Goal: Information Seeking & Learning: Learn about a topic

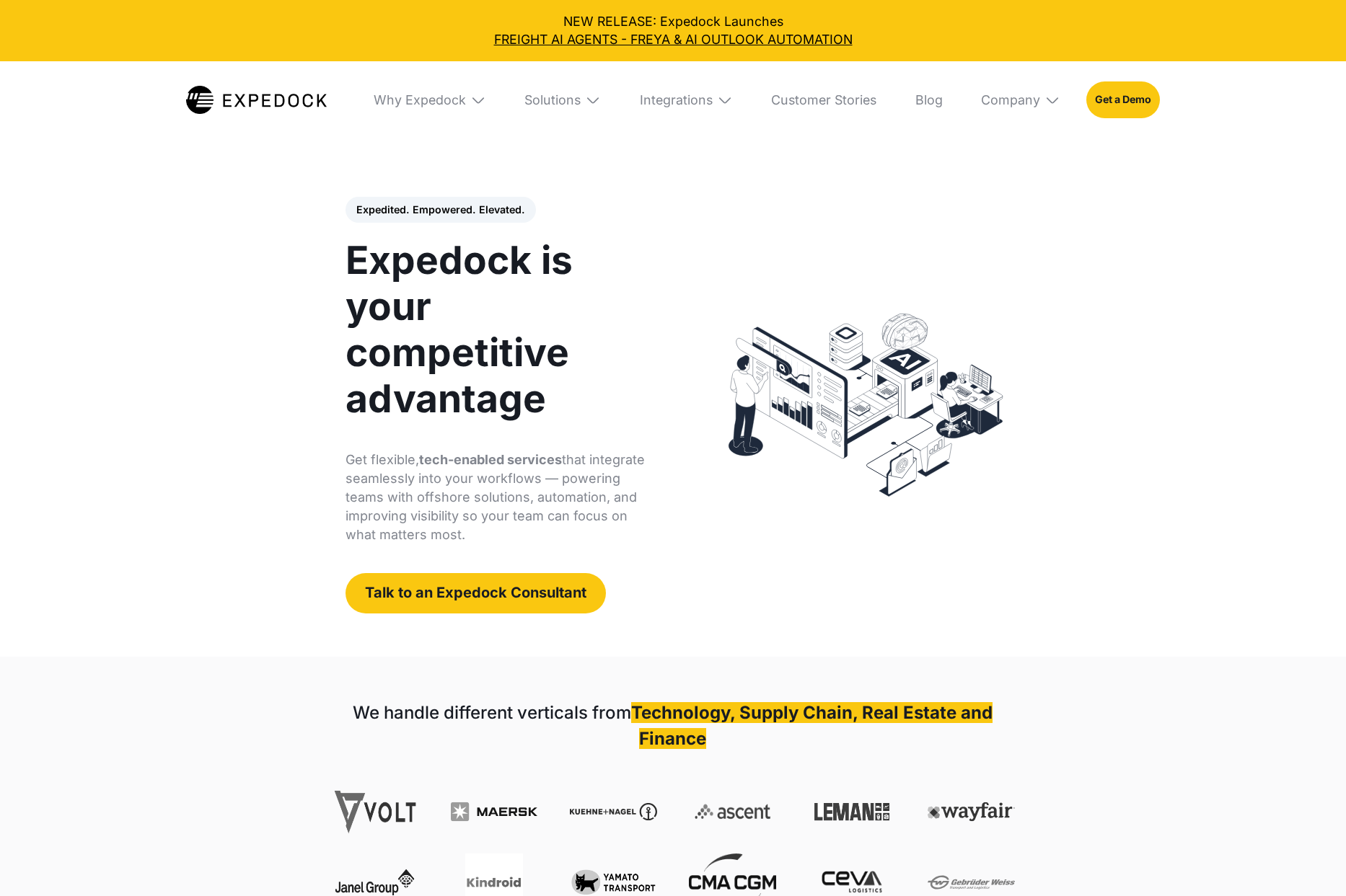
select select
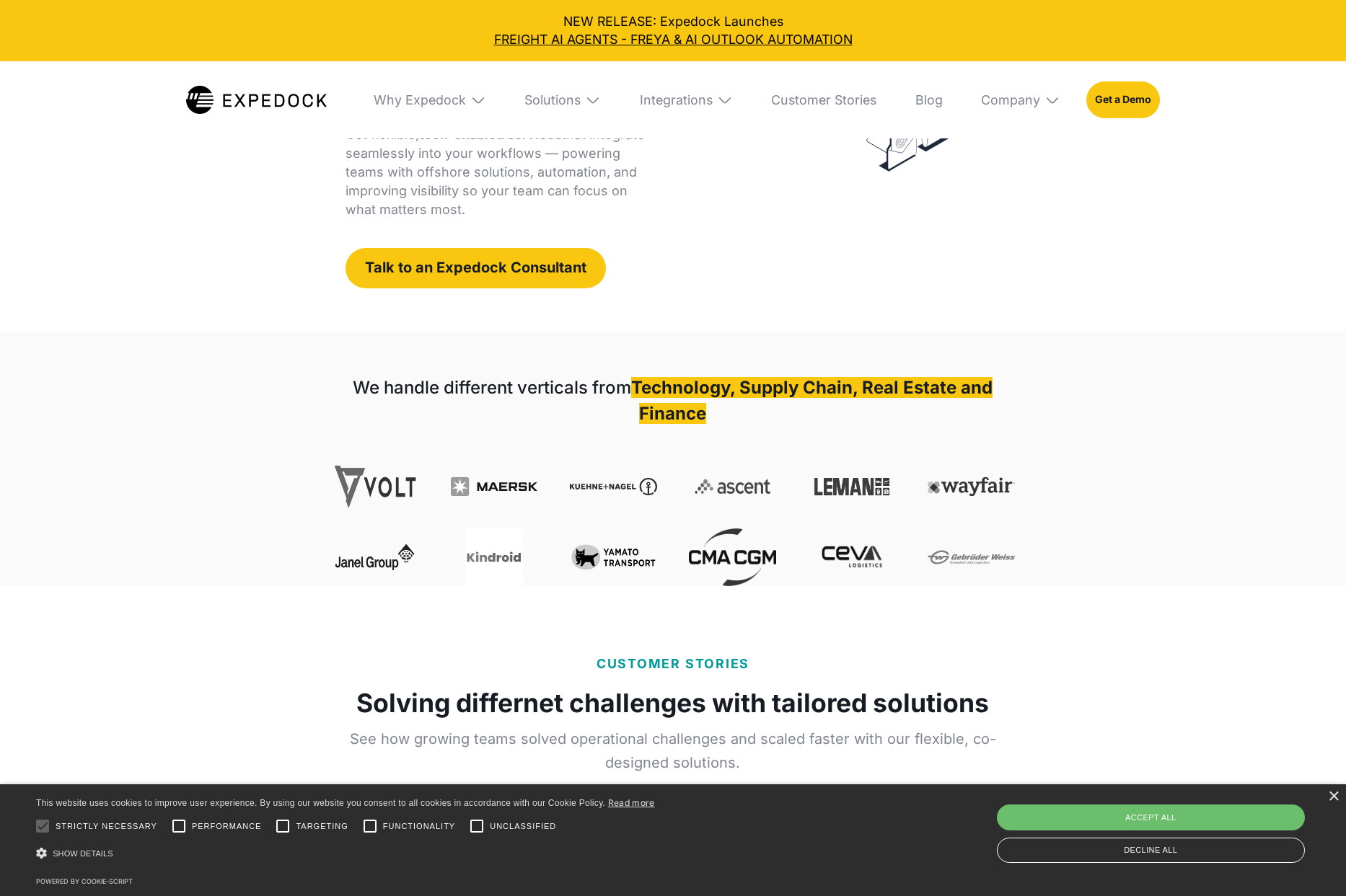
scroll to position [326, 0]
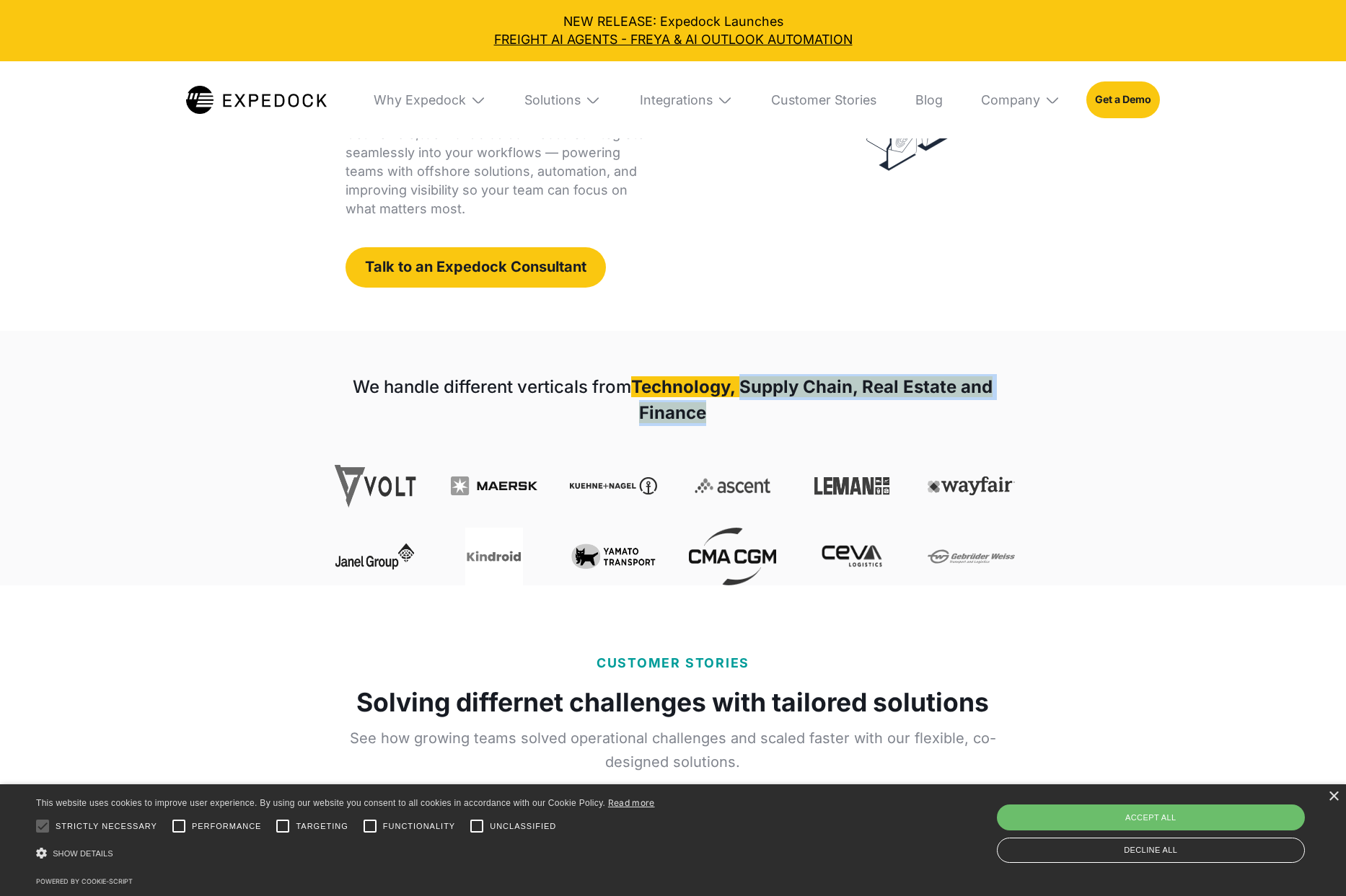
drag, startPoint x: 745, startPoint y: 393, endPoint x: 911, endPoint y: 419, distance: 168.0
click at [940, 419] on h1 "We handle different verticals from Technology, Supply Chain, Real Estate and Fi…" at bounding box center [673, 400] width 684 height 52
click at [911, 419] on h1 "We handle different verticals from Technology, Supply Chain, Real Estate and Fi…" at bounding box center [673, 400] width 684 height 52
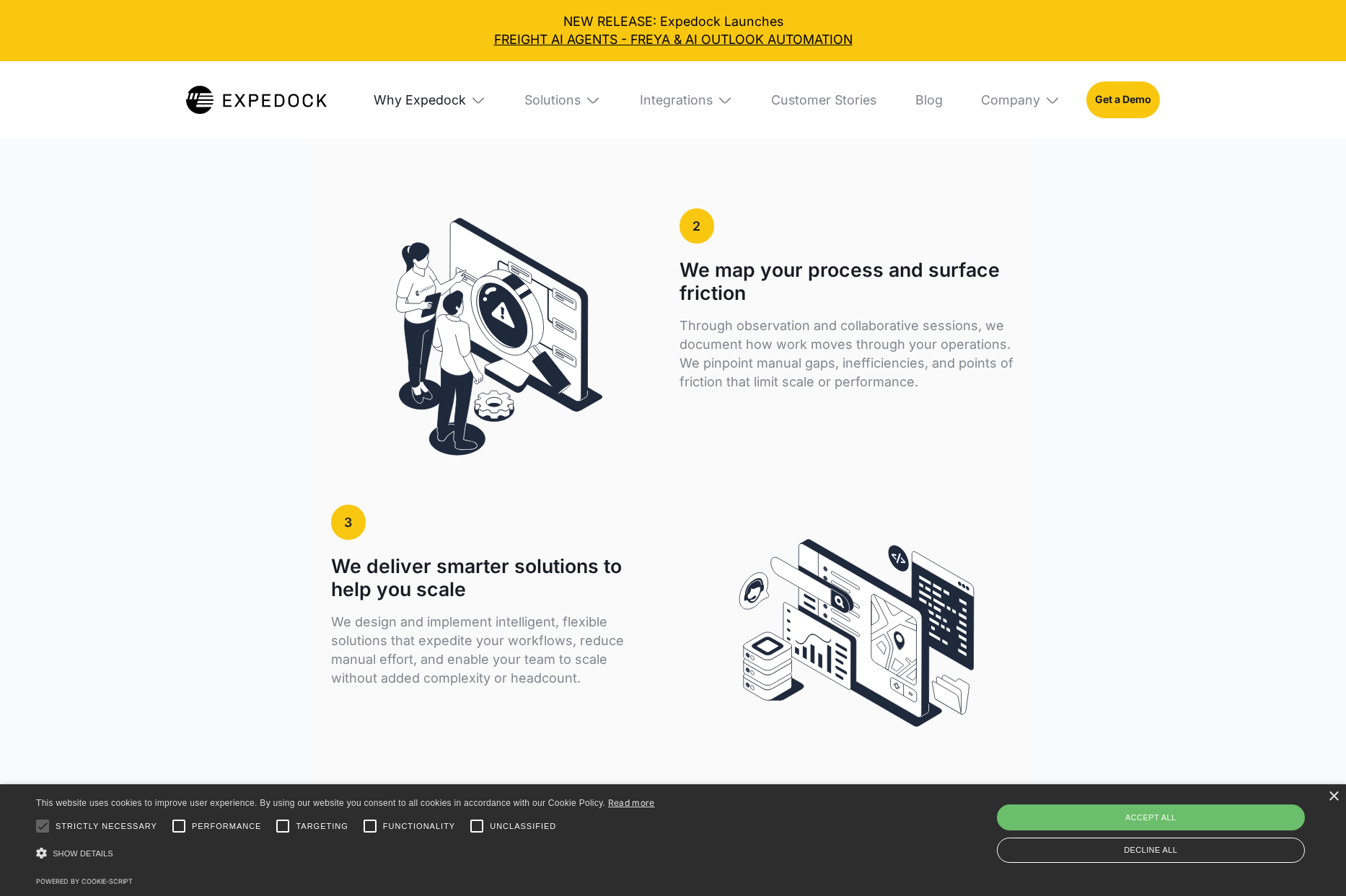
click at [443, 95] on div "Why Expedock" at bounding box center [419, 100] width 93 height 16
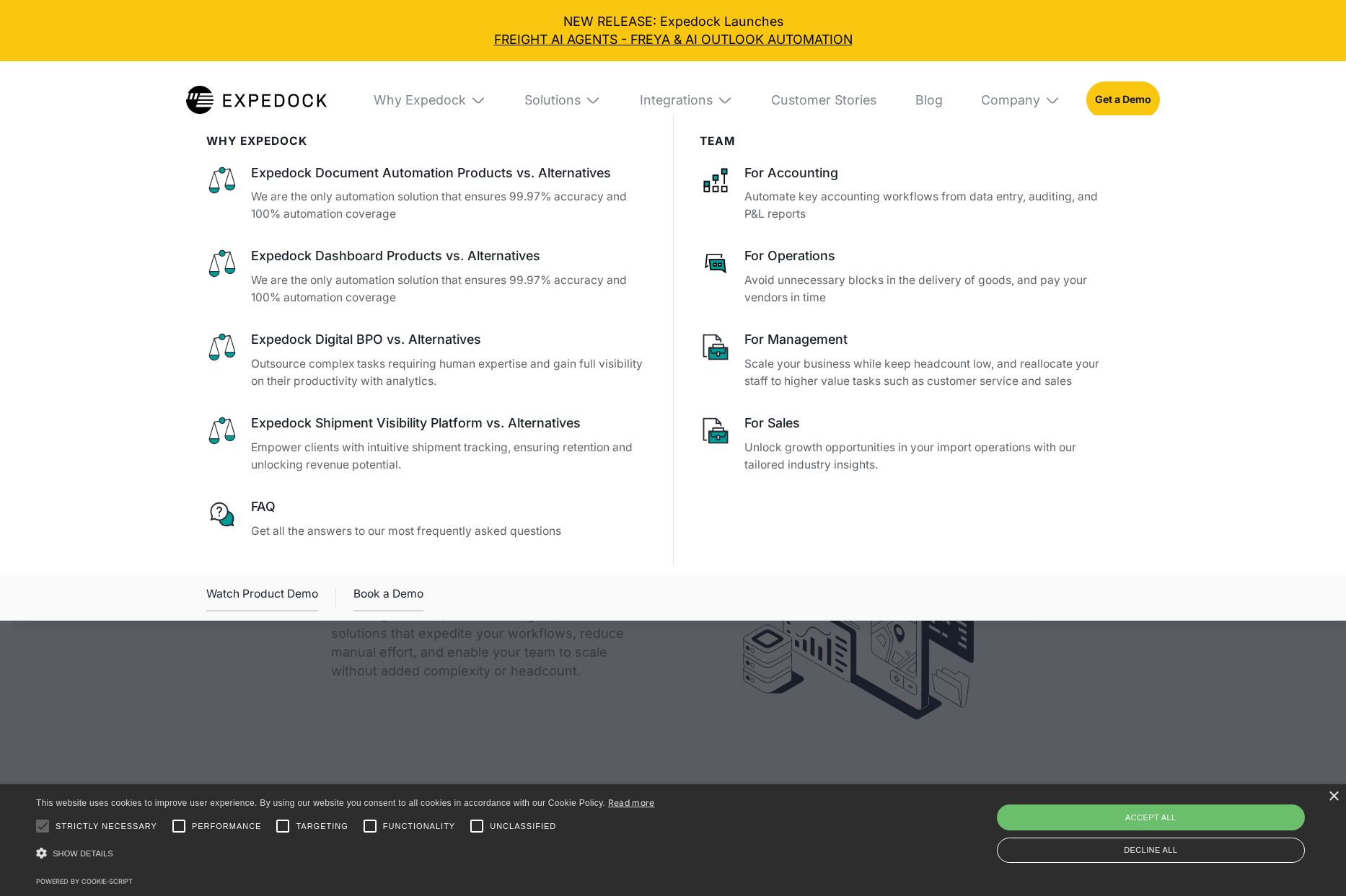
scroll to position [2858, 0]
click at [581, 98] on div "Solutions" at bounding box center [552, 100] width 56 height 16
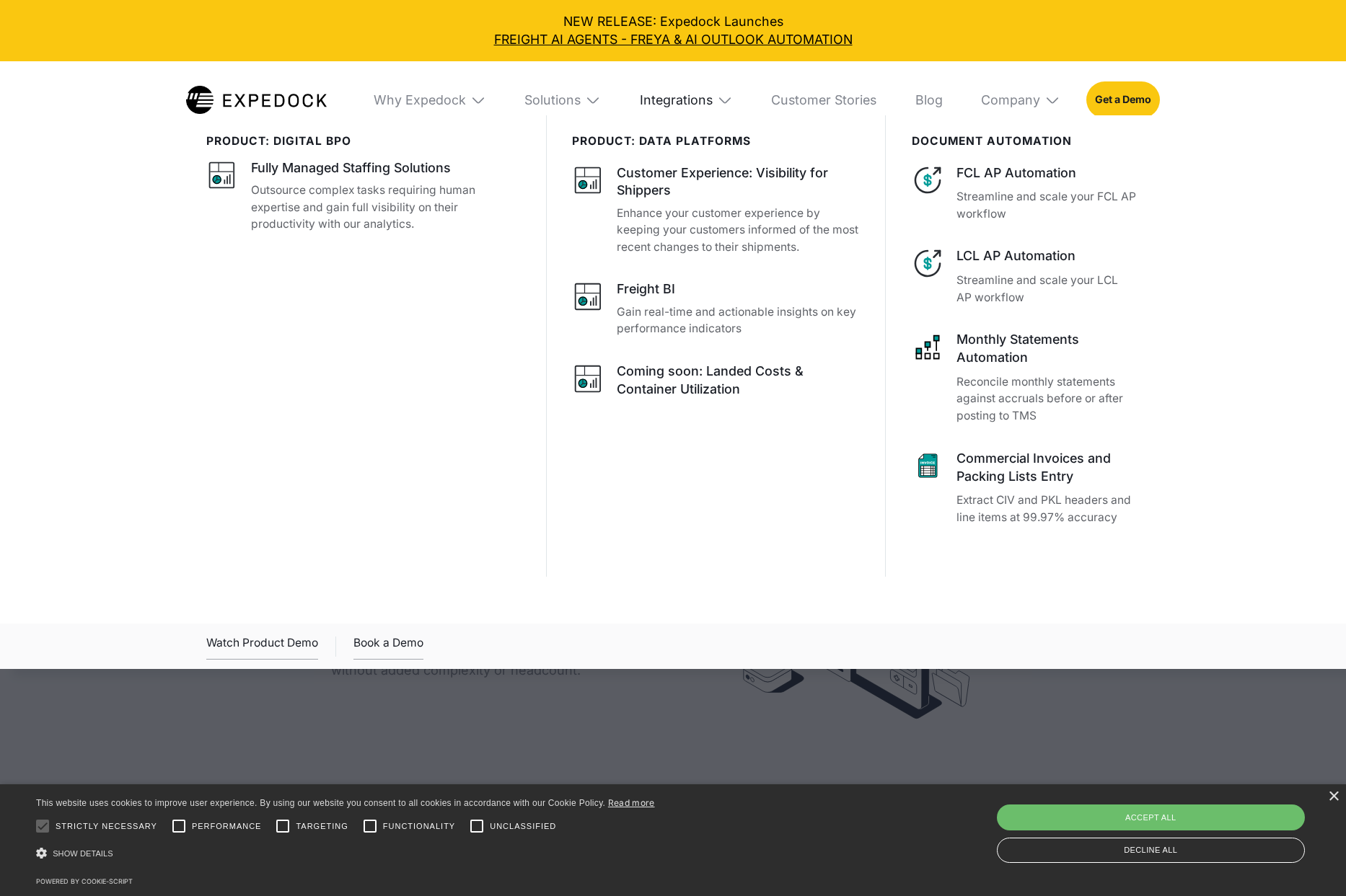
click at [652, 103] on div "Integrations" at bounding box center [676, 100] width 72 height 16
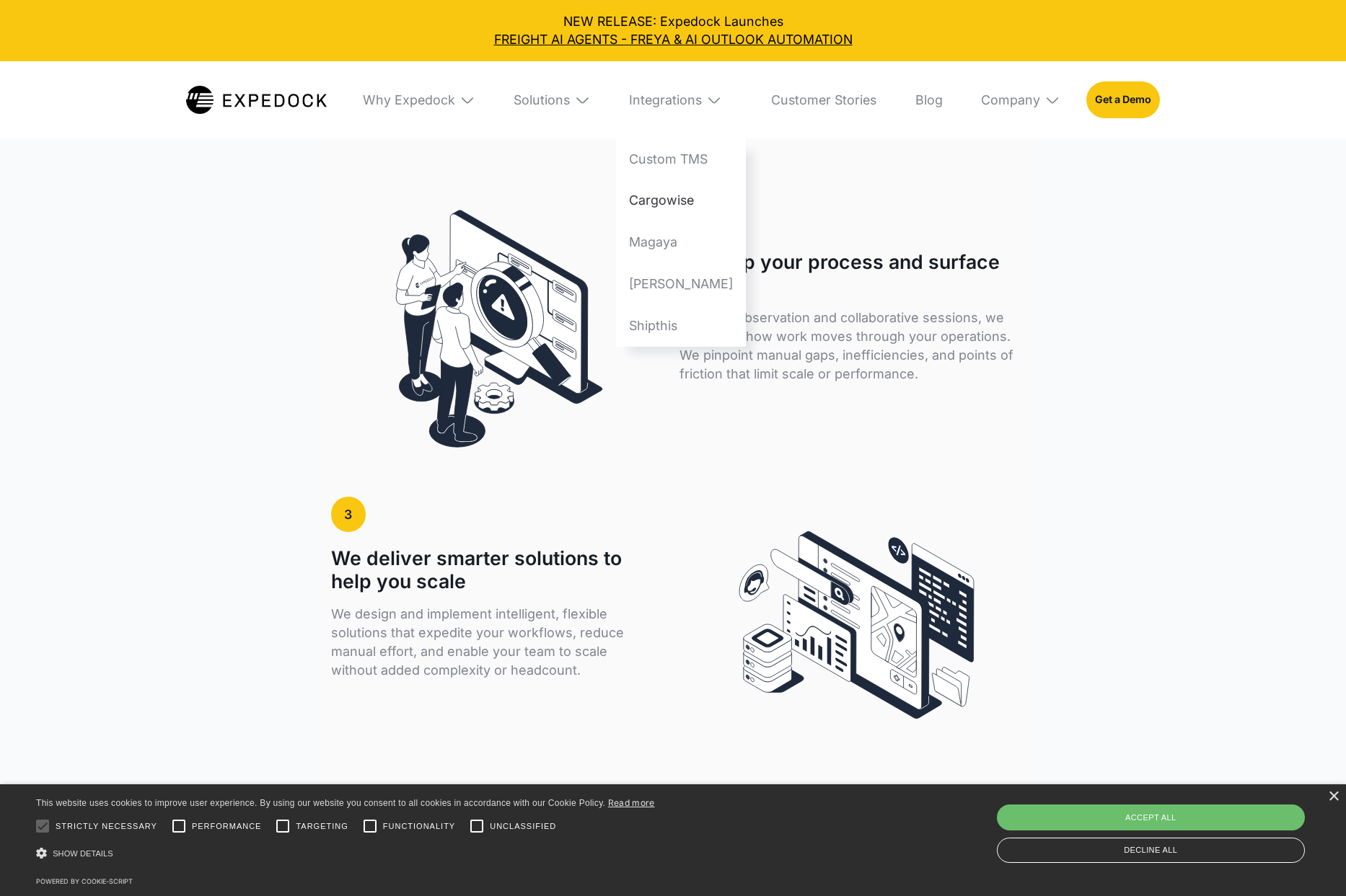
click at [644, 194] on link "Cargowise" at bounding box center [682, 202] width 130 height 42
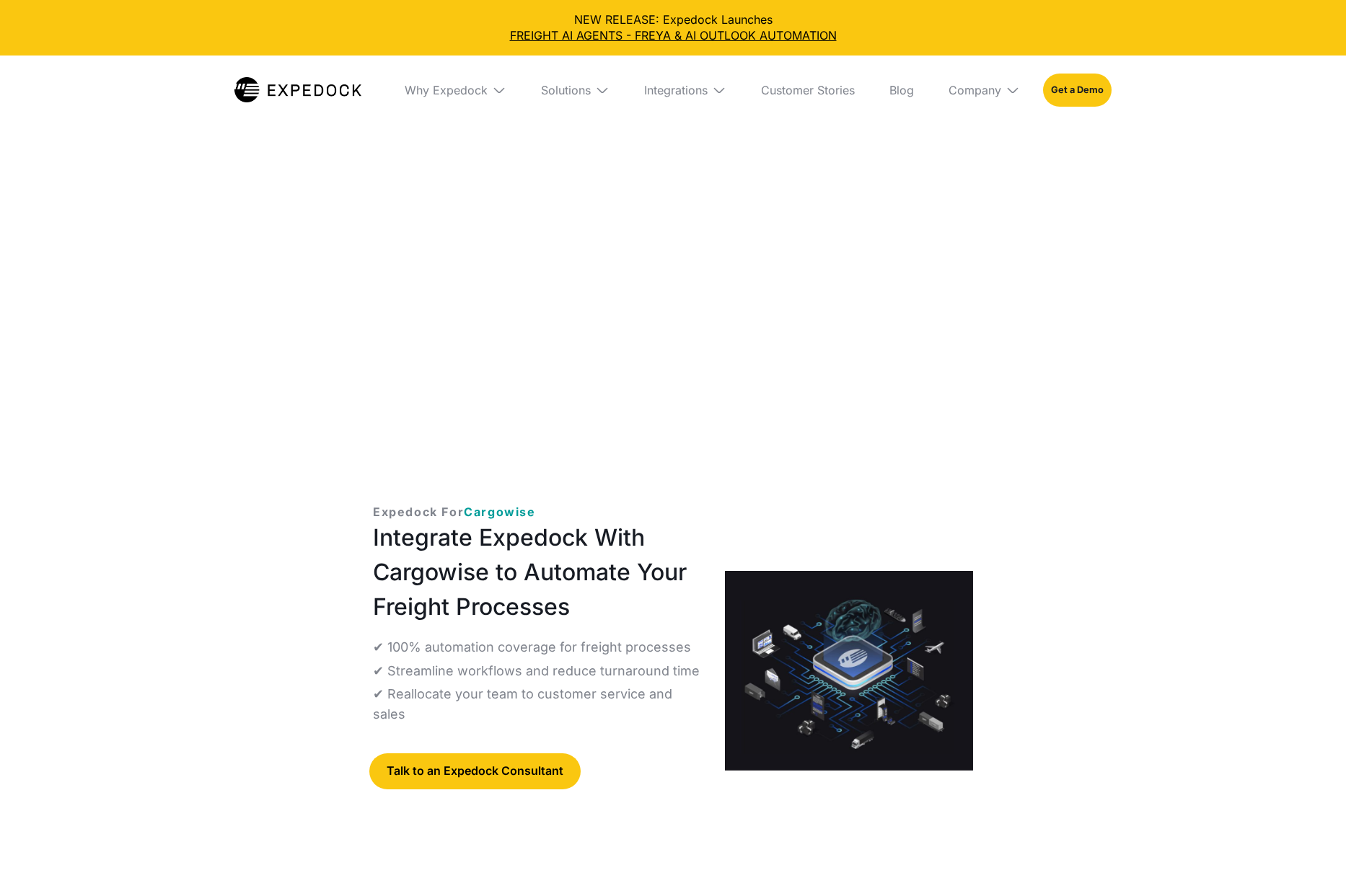
select select
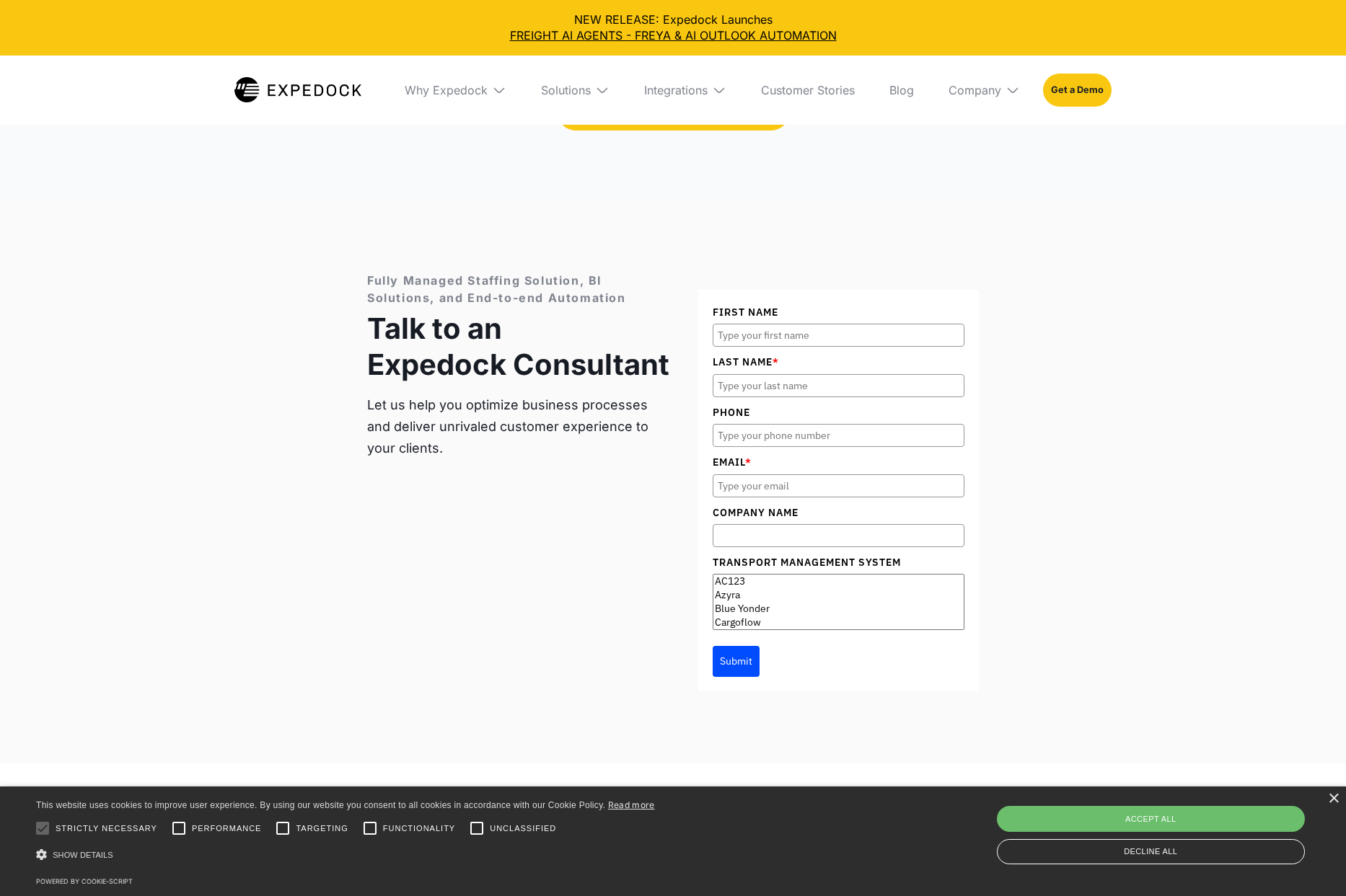
scroll to position [5736, 0]
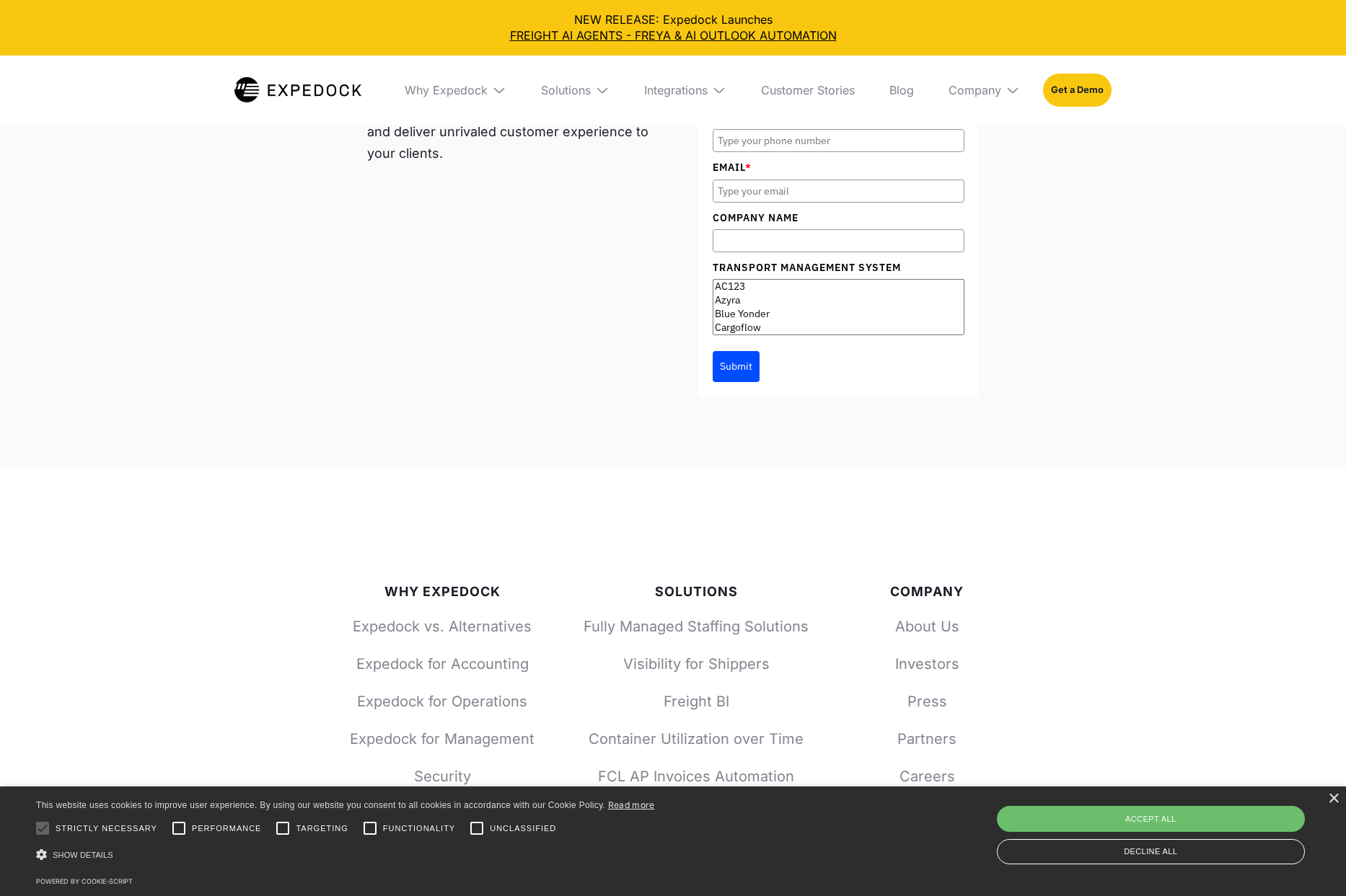
click at [317, 93] on img at bounding box center [298, 90] width 127 height 26
click at [420, 87] on div "Why Expedock" at bounding box center [446, 90] width 83 height 15
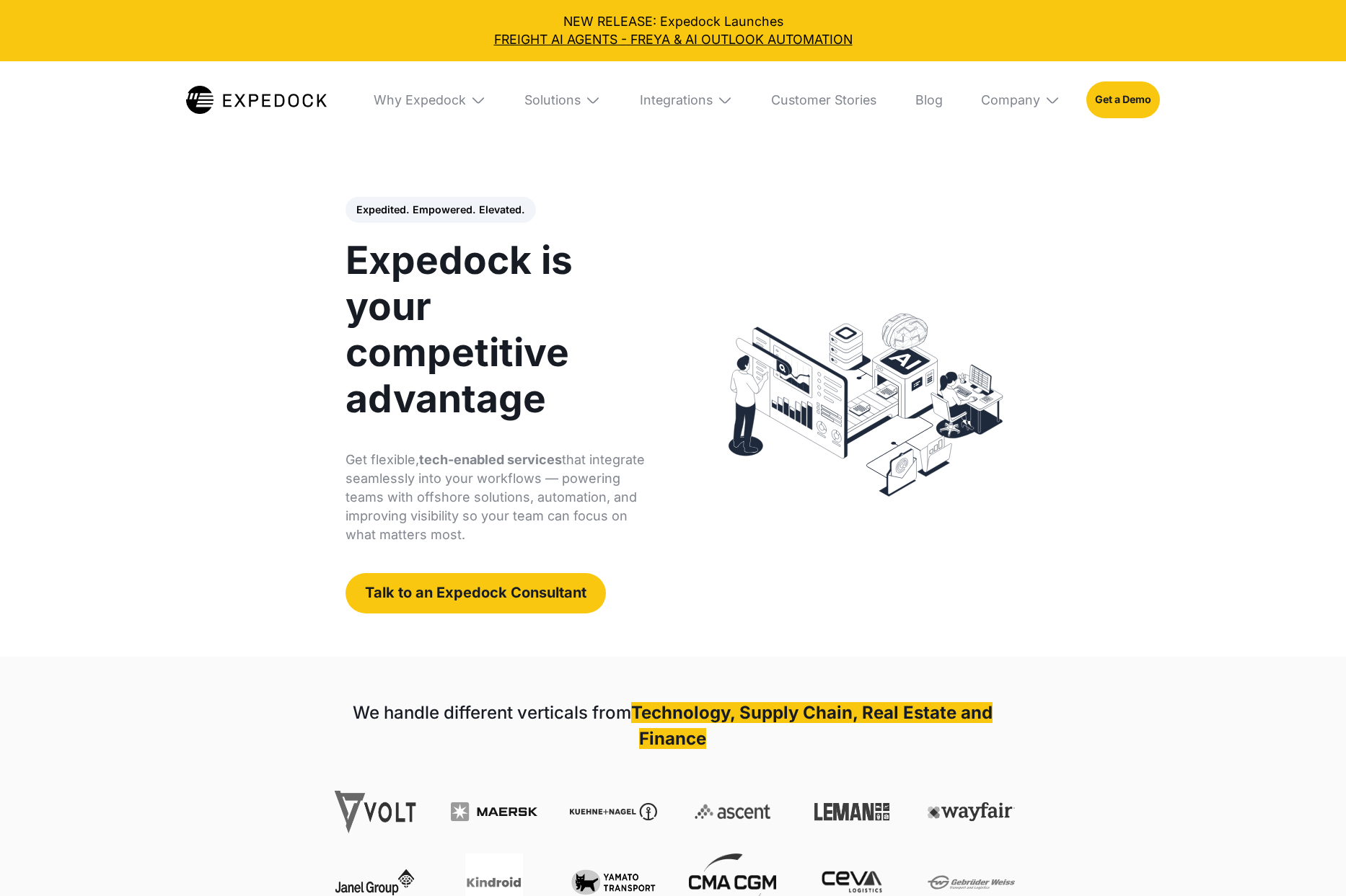
select select
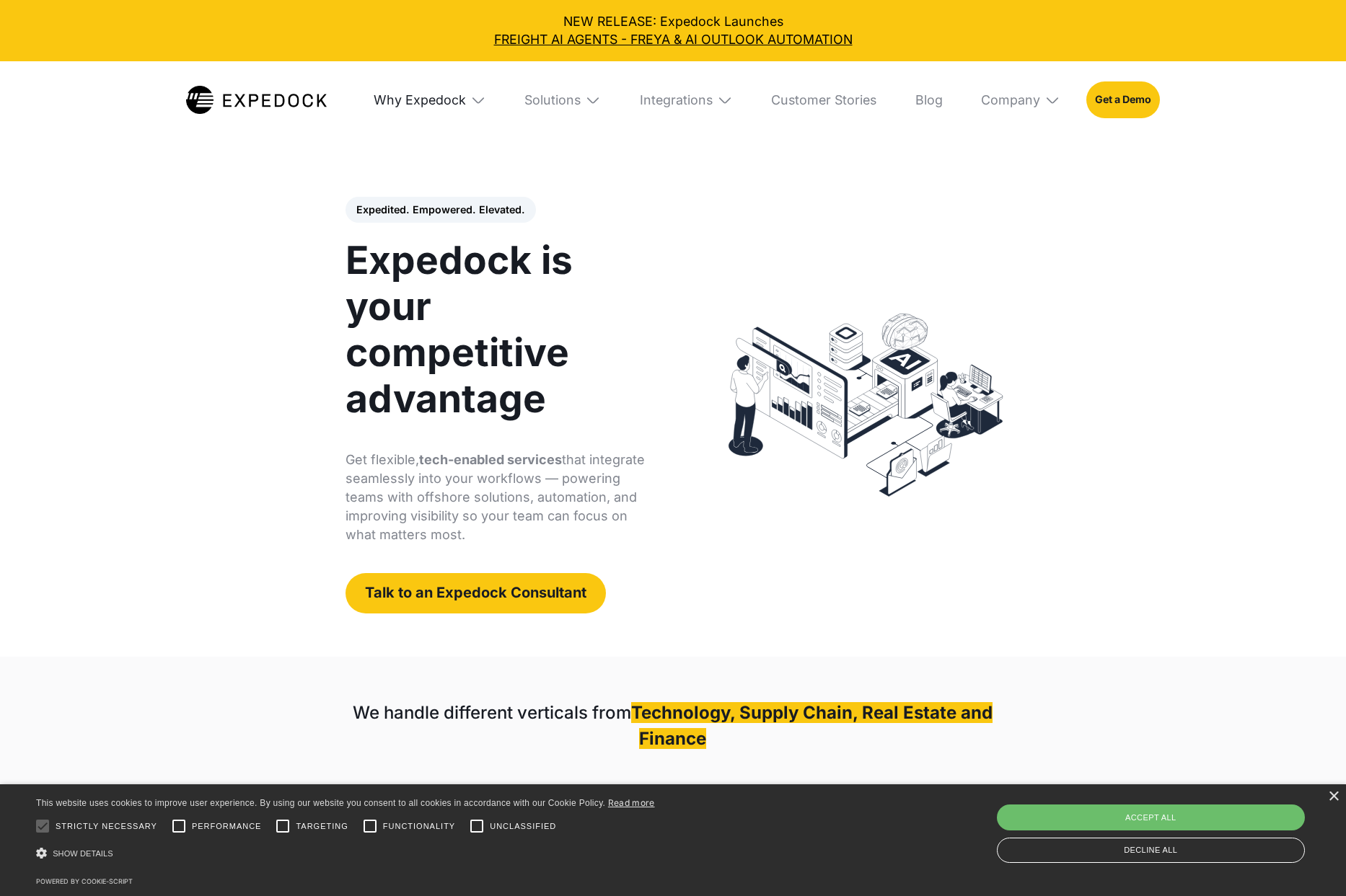
click at [430, 105] on div "Why Expedock" at bounding box center [419, 100] width 93 height 16
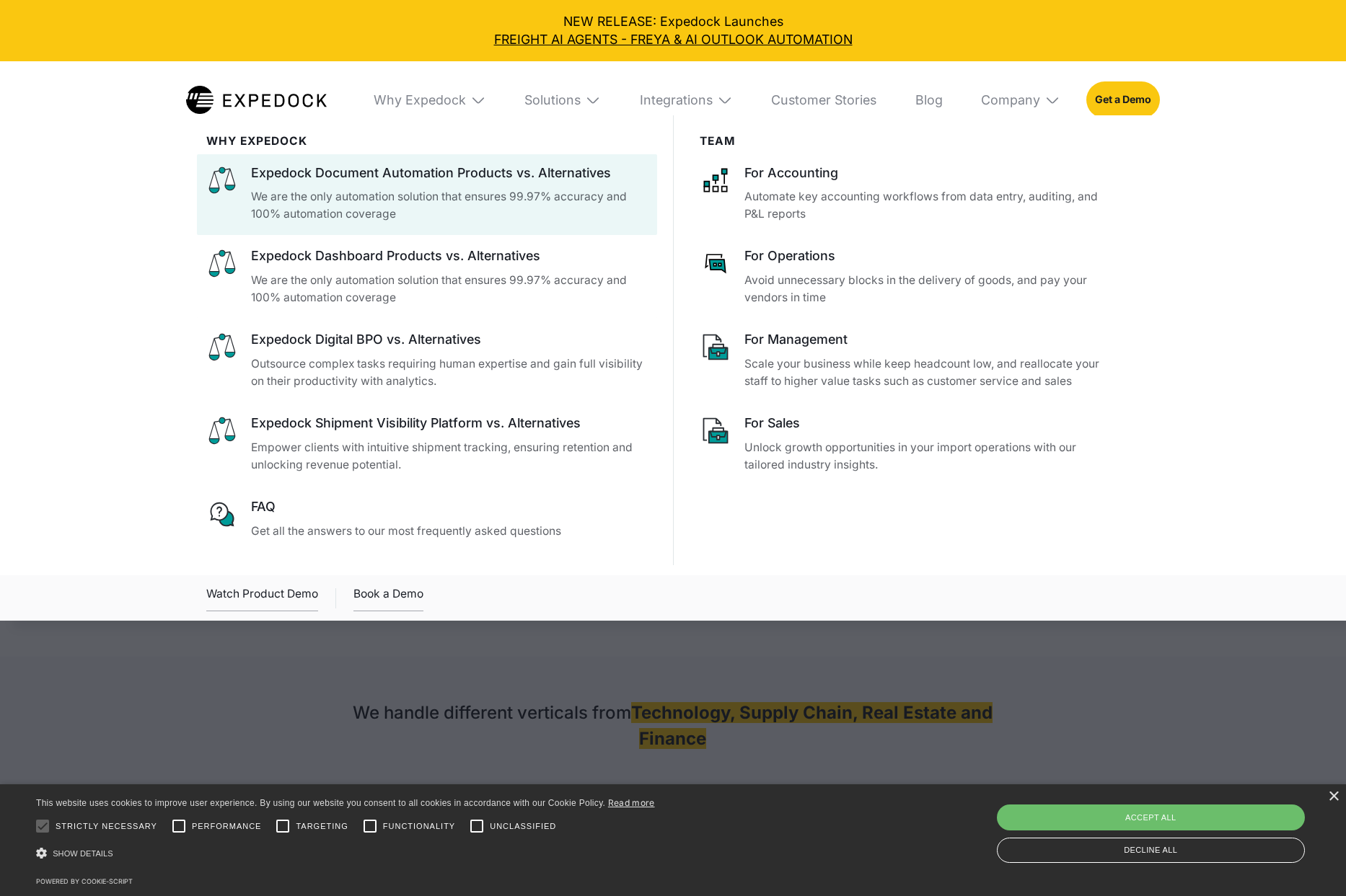
click at [323, 284] on p "We are the only automation solution that ensures 99.97% accuracy and 100% autom…" at bounding box center [450, 288] width 396 height 34
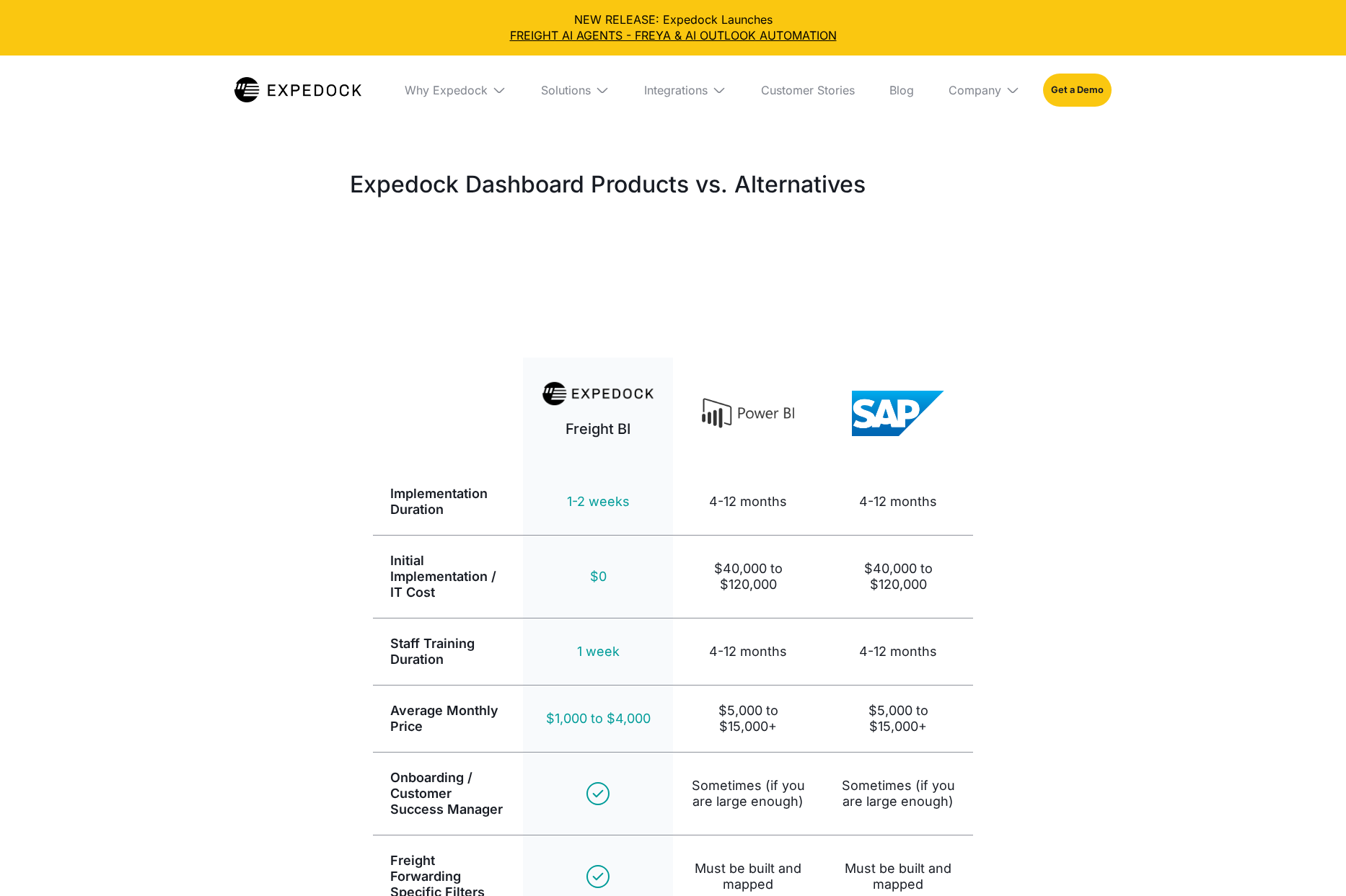
select select
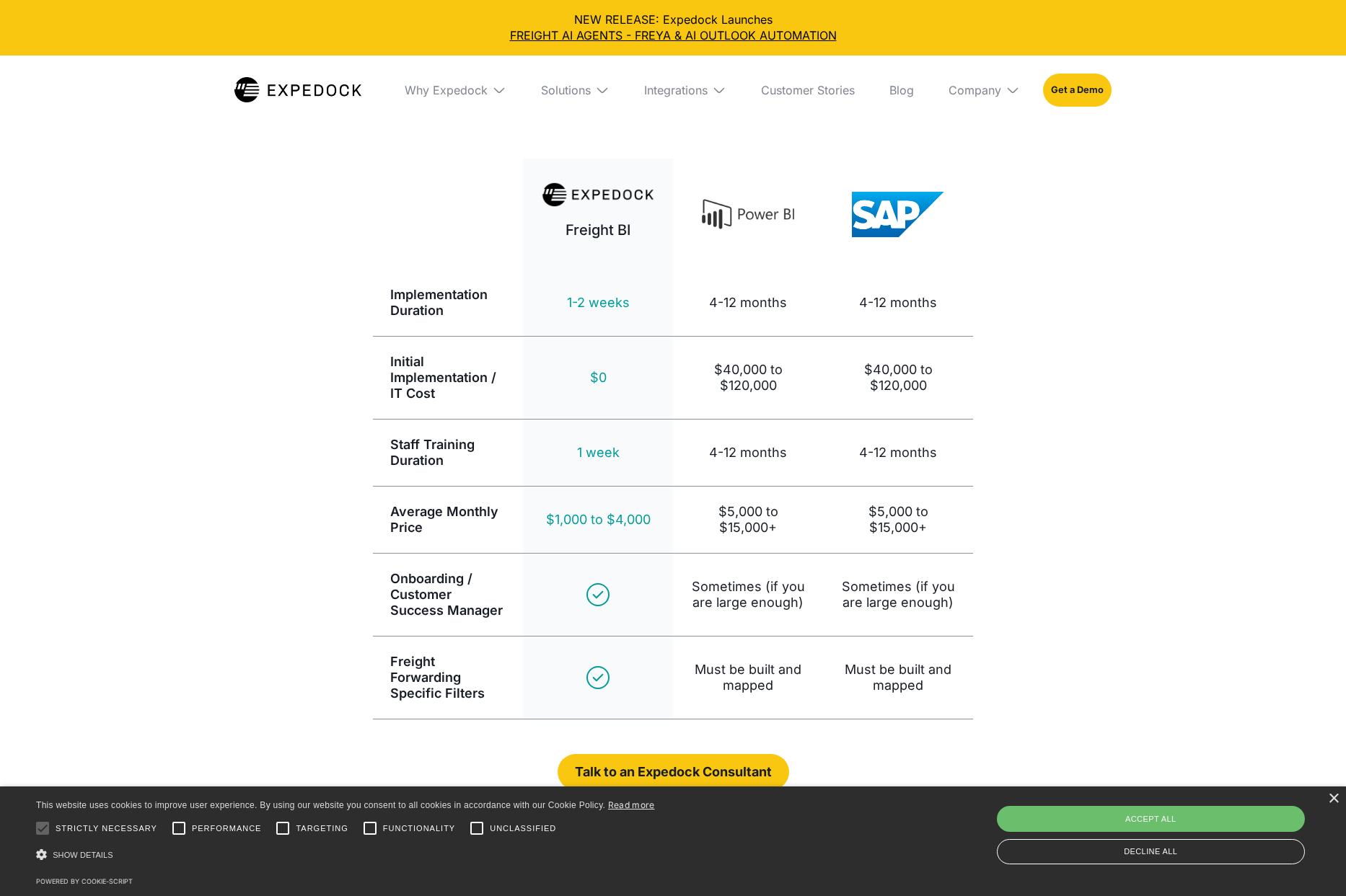
scroll to position [205, 0]
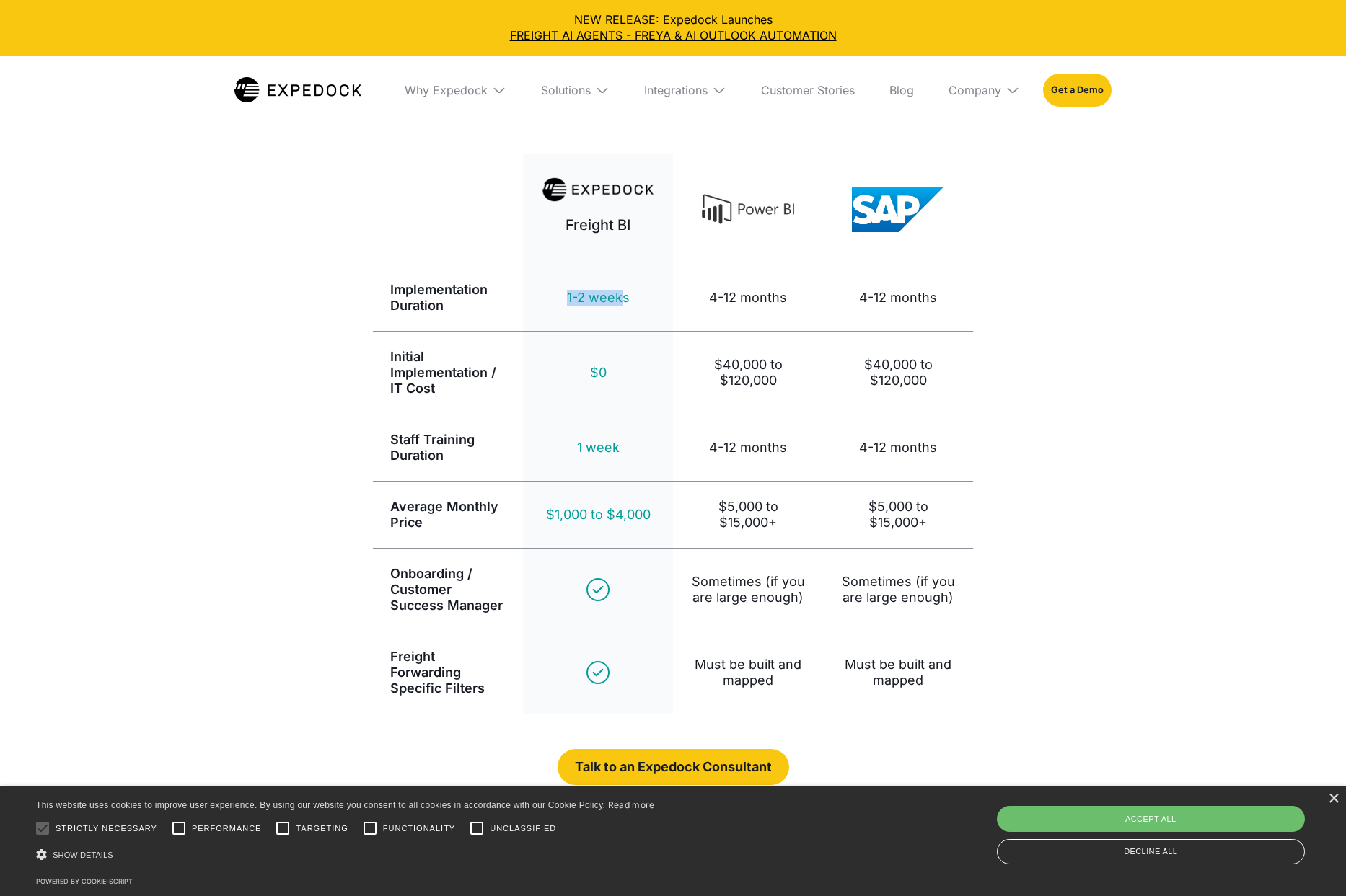
drag, startPoint x: 576, startPoint y: 293, endPoint x: 626, endPoint y: 293, distance: 50.0
click at [626, 293] on div "1-2 weeks" at bounding box center [598, 298] width 150 height 66
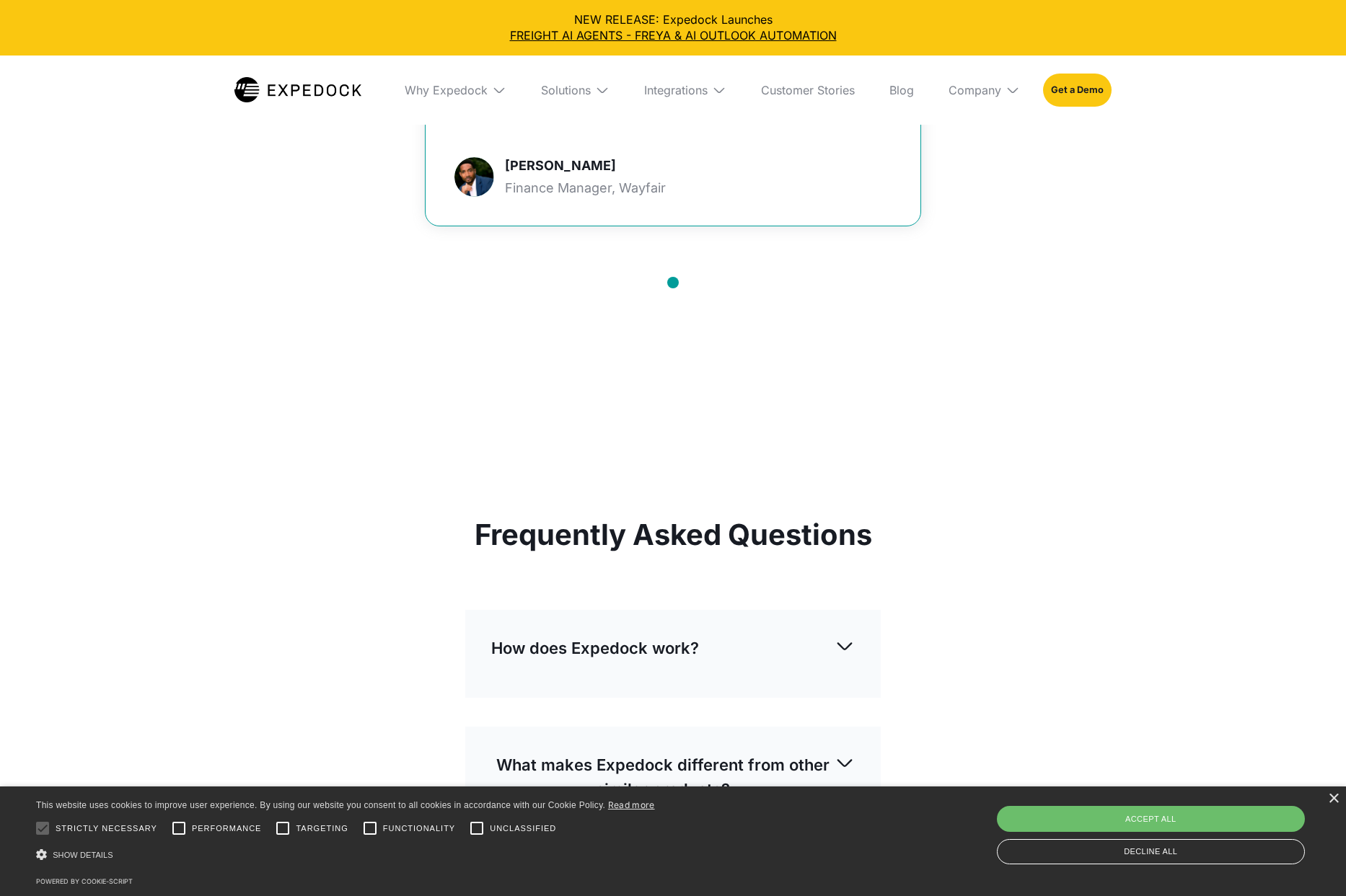
scroll to position [1999, 0]
